Goal: Task Accomplishment & Management: Manage account settings

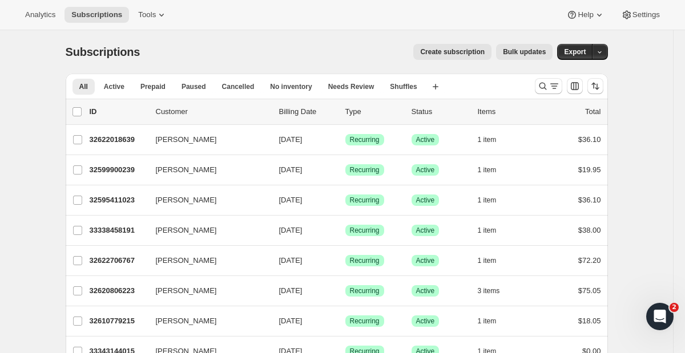
click at [534, 83] on div at bounding box center [569, 86] width 78 height 23
click at [542, 84] on icon "Search and filter results" at bounding box center [542, 86] width 11 height 11
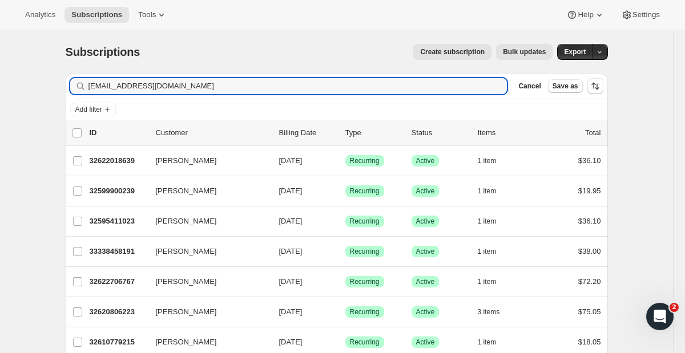
type input "[EMAIL_ADDRESS][DOMAIN_NAME]"
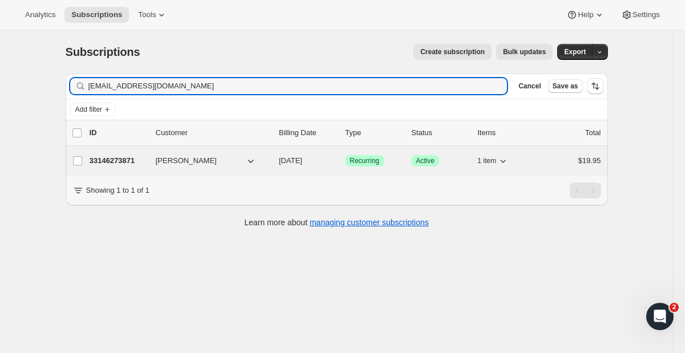
click at [131, 163] on p "33146273871" at bounding box center [118, 160] width 57 height 11
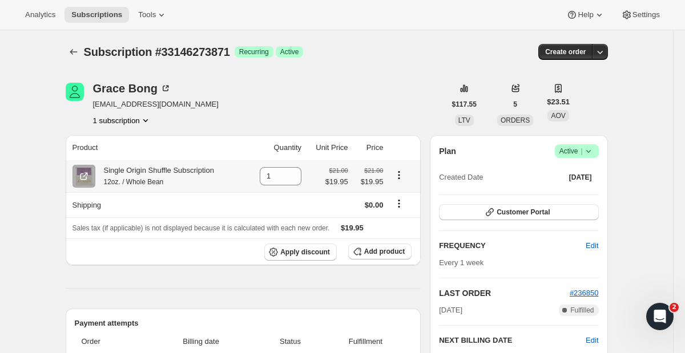
click at [397, 178] on icon "Product actions" at bounding box center [398, 175] width 11 height 11
click at [402, 174] on icon "Product actions" at bounding box center [398, 175] width 11 height 11
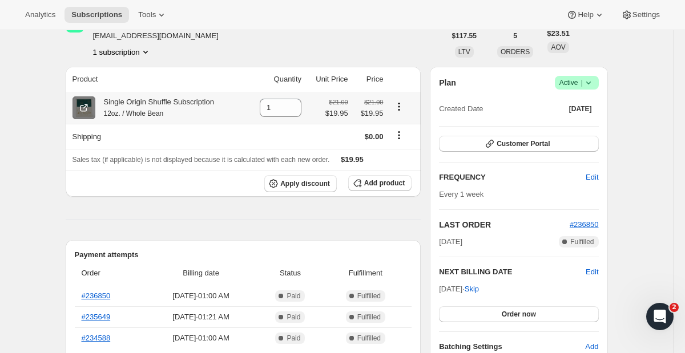
scroll to position [71, 0]
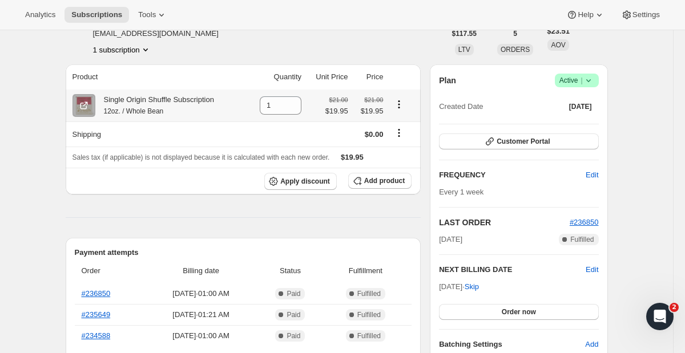
click at [400, 104] on icon "Product actions" at bounding box center [400, 104] width 2 height 2
click at [392, 124] on span "Swap variant" at bounding box center [398, 126] width 43 height 9
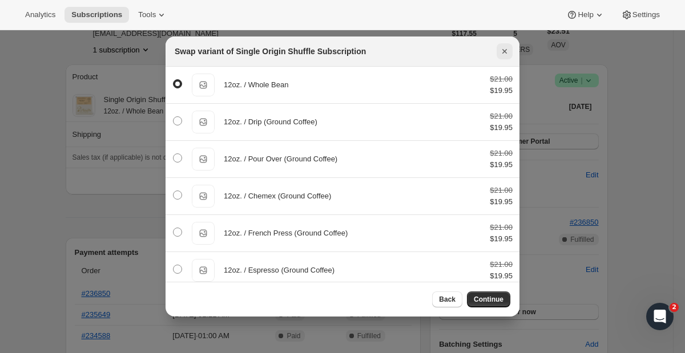
click at [510, 55] on button "Close" at bounding box center [505, 51] width 16 height 16
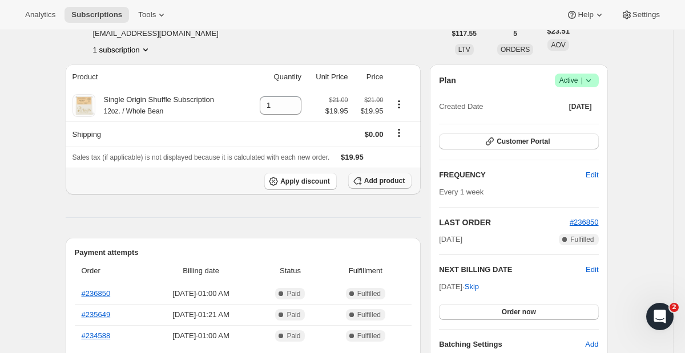
click at [381, 182] on span "Add product" at bounding box center [384, 180] width 41 height 9
click at [541, 142] on span "Customer Portal" at bounding box center [523, 141] width 53 height 9
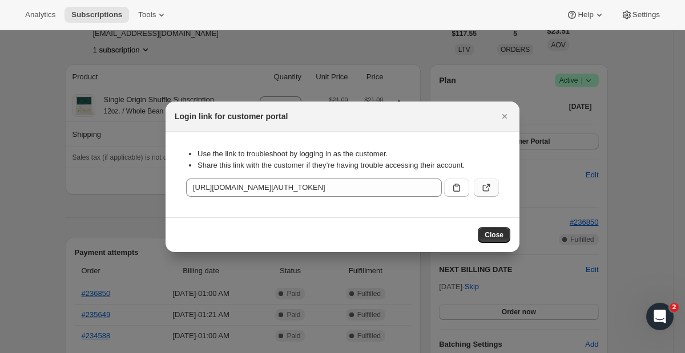
click at [488, 185] on icon ":rcf:" at bounding box center [488, 186] width 5 height 5
click at [505, 115] on icon "Close" at bounding box center [504, 116] width 5 height 5
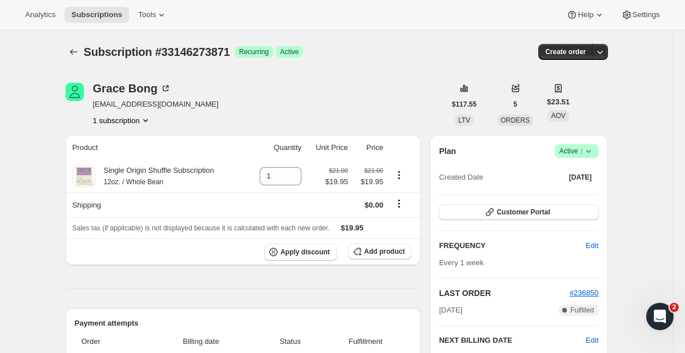
click at [71, 41] on div "Subscription #33146273871. This page is ready Subscription #33146273871 Success…" at bounding box center [337, 51] width 542 height 43
click at [71, 53] on icon "Subscriptions" at bounding box center [73, 52] width 7 height 6
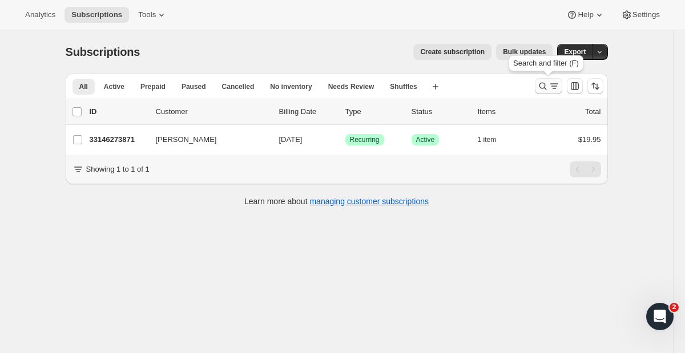
click at [539, 85] on icon "Search and filter results" at bounding box center [542, 86] width 7 height 7
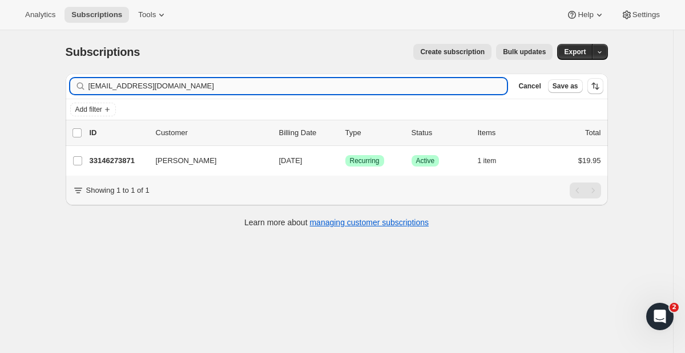
click at [344, 89] on input "[EMAIL_ADDRESS][DOMAIN_NAME]" at bounding box center [298, 86] width 419 height 16
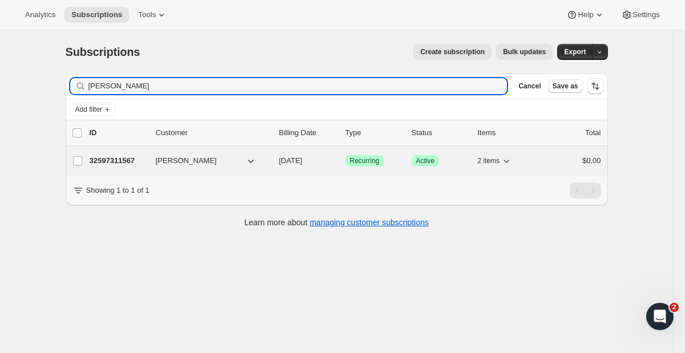
type input "[PERSON_NAME]"
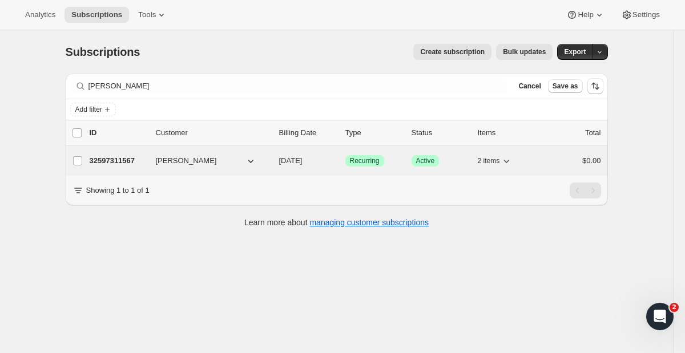
click at [172, 159] on span "[PERSON_NAME]" at bounding box center [186, 160] width 61 height 11
click at [123, 162] on p "32597311567" at bounding box center [118, 160] width 57 height 11
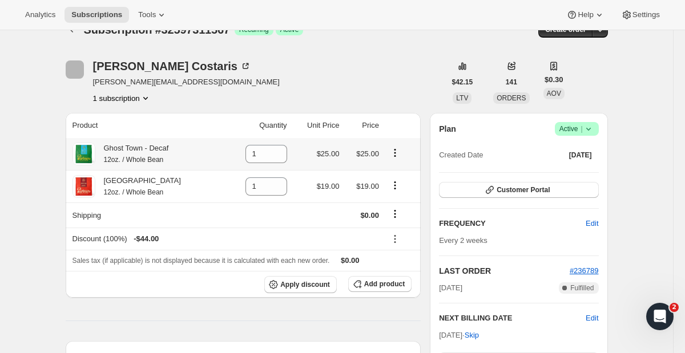
scroll to position [35, 0]
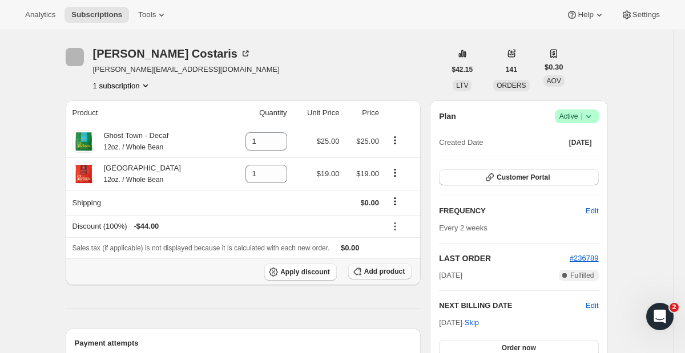
click at [373, 272] on span "Add product" at bounding box center [384, 271] width 41 height 9
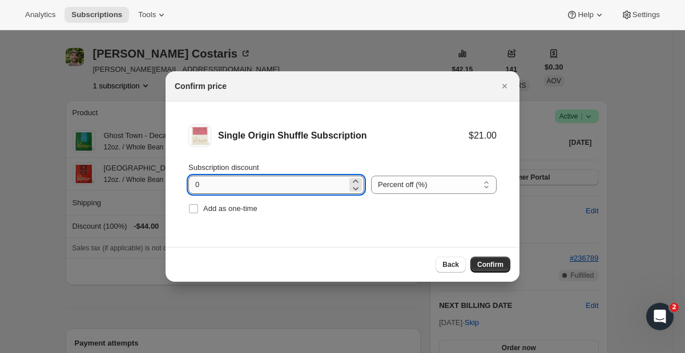
click at [286, 191] on input "0" at bounding box center [267, 185] width 159 height 18
type input "100"
click at [497, 273] on div "Back Confirm" at bounding box center [343, 264] width 354 height 35
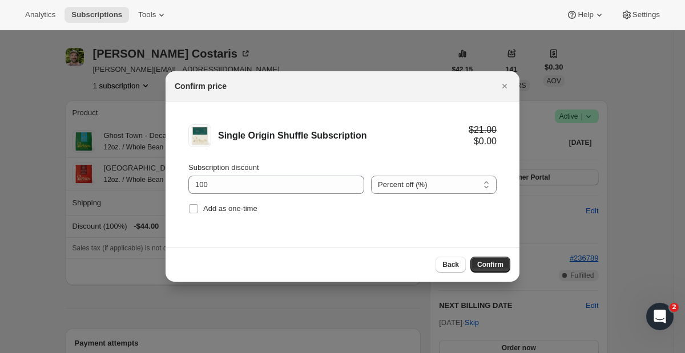
click at [493, 266] on span "Confirm" at bounding box center [490, 264] width 26 height 9
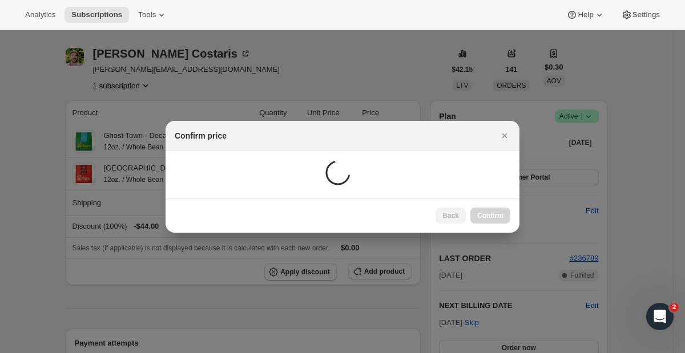
scroll to position [35, 0]
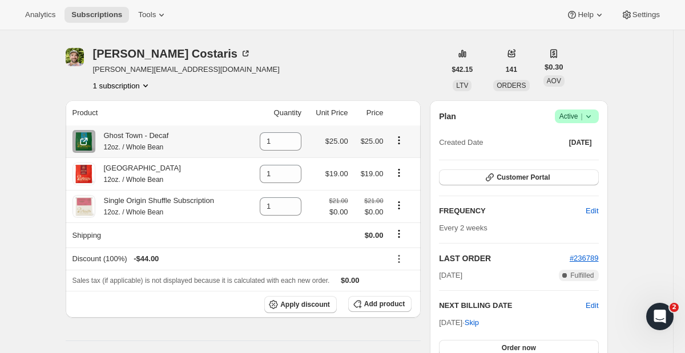
click at [402, 140] on icon "Product actions" at bounding box center [398, 140] width 11 height 11
click at [406, 156] on button "Remove" at bounding box center [400, 162] width 50 height 18
type input "0"
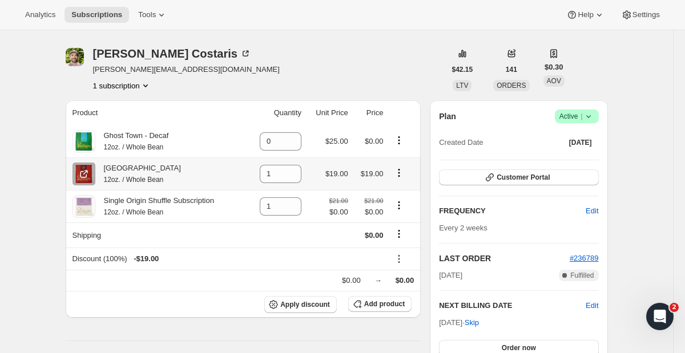
click at [401, 172] on icon "Product actions" at bounding box center [398, 172] width 11 height 11
click at [401, 192] on span "Remove" at bounding box center [391, 195] width 27 height 9
type input "0"
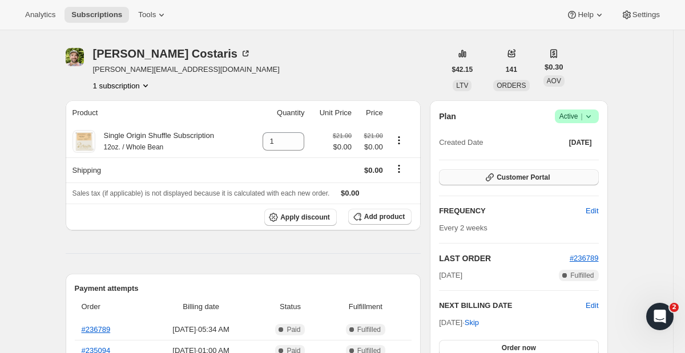
click at [481, 172] on button "Customer Portal" at bounding box center [518, 178] width 159 height 16
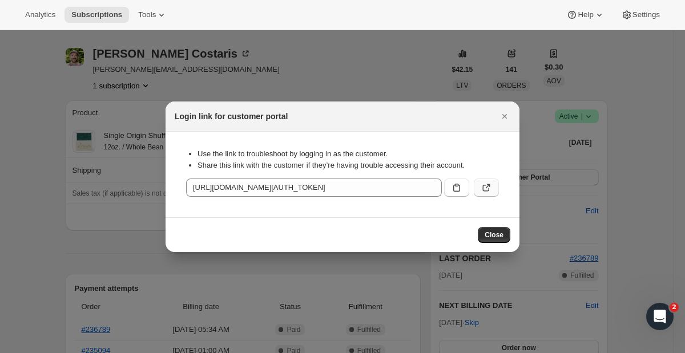
click at [490, 183] on icon ":rp4:" at bounding box center [486, 187] width 11 height 11
click at [501, 132] on section "Use the link to troubleshoot by logging in as the customer. Share this link wit…" at bounding box center [343, 175] width 354 height 86
click at [502, 116] on icon "Close" at bounding box center [504, 116] width 11 height 11
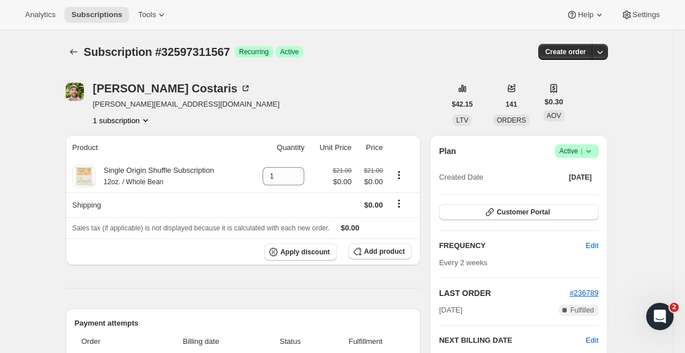
scroll to position [35, 0]
